Goal: Transaction & Acquisition: Download file/media

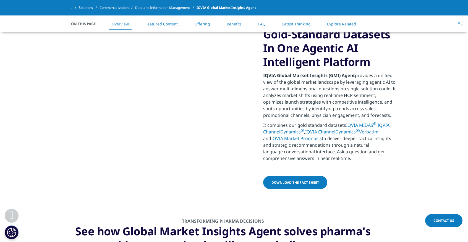
scroll to position [258, 0]
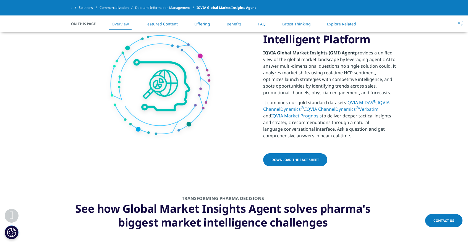
click at [280, 160] on span "download the fact sheet" at bounding box center [295, 160] width 48 height 5
click at [305, 159] on span "download the fact sheet" at bounding box center [295, 160] width 48 height 5
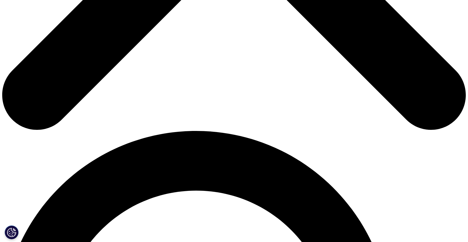
scroll to position [323, 0]
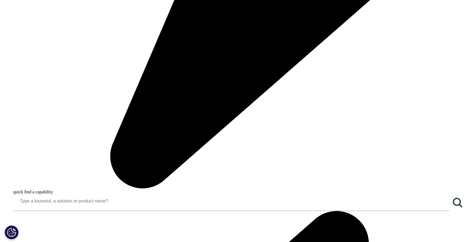
scroll to position [516, 0]
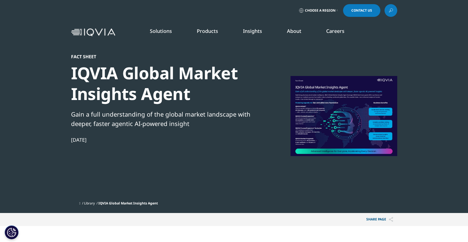
scroll to position [129, 0]
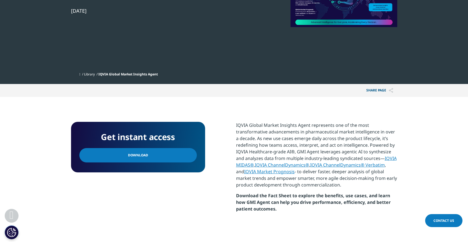
click at [128, 158] on span "Download" at bounding box center [138, 155] width 20 height 6
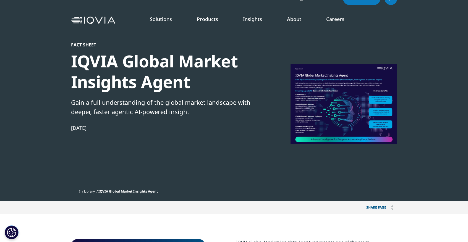
scroll to position [0, 0]
